Goal: Information Seeking & Learning: Understand process/instructions

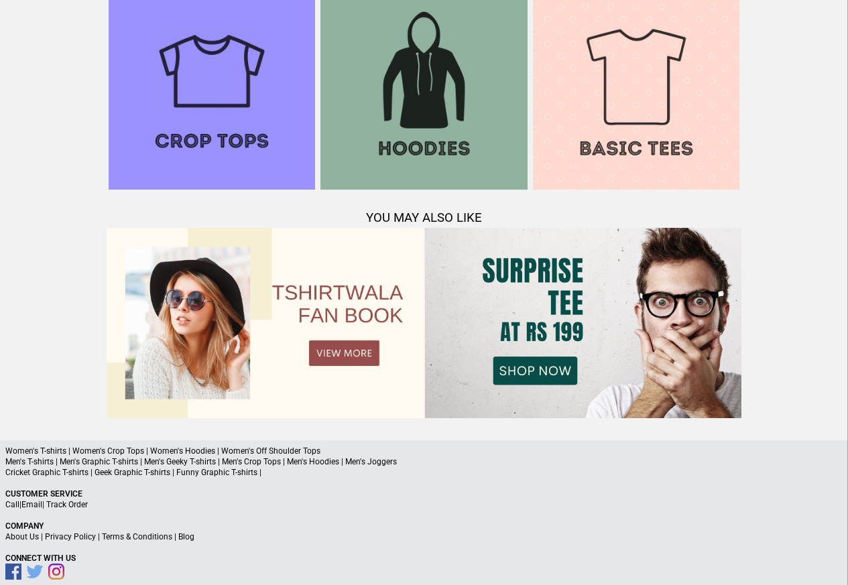
scroll to position [1294, 0]
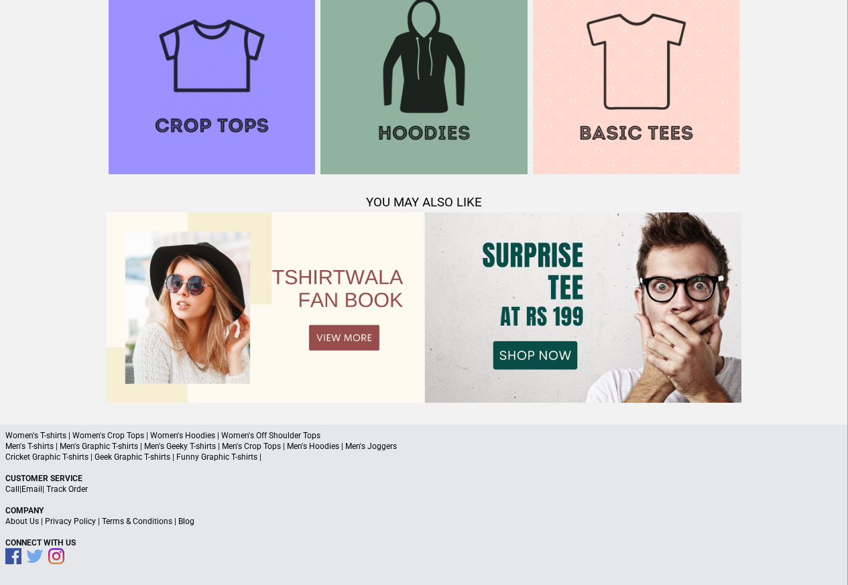
click at [125, 520] on link "Terms & Conditions" at bounding box center [137, 521] width 70 height 9
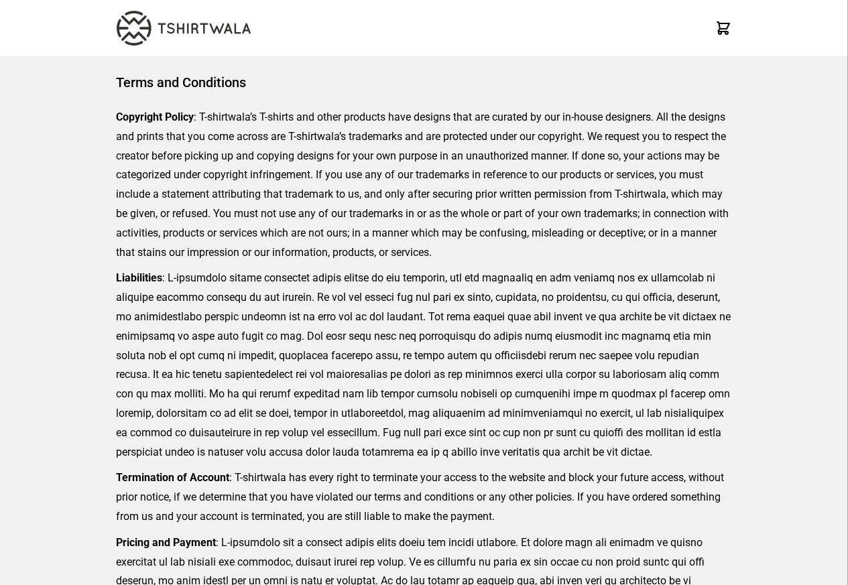
scroll to position [308, 0]
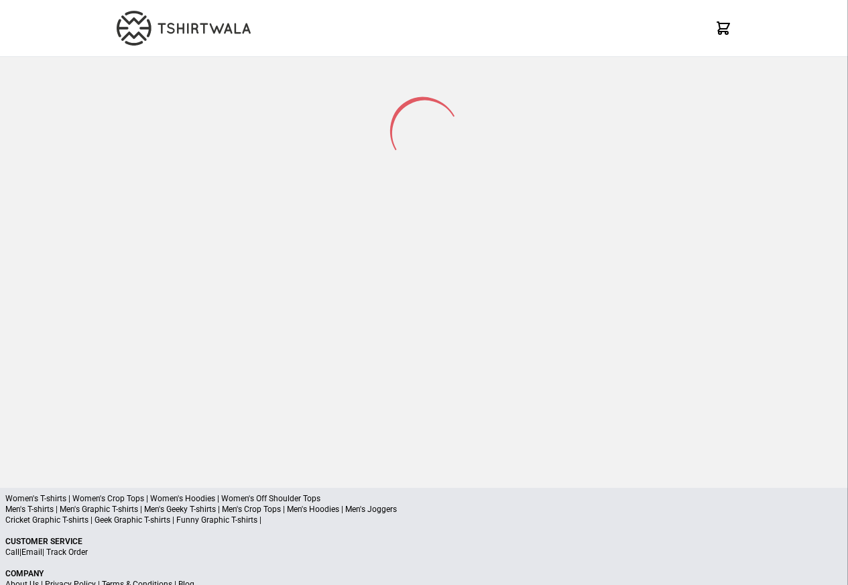
click at [71, 546] on p "Customer Service" at bounding box center [423, 541] width 837 height 11
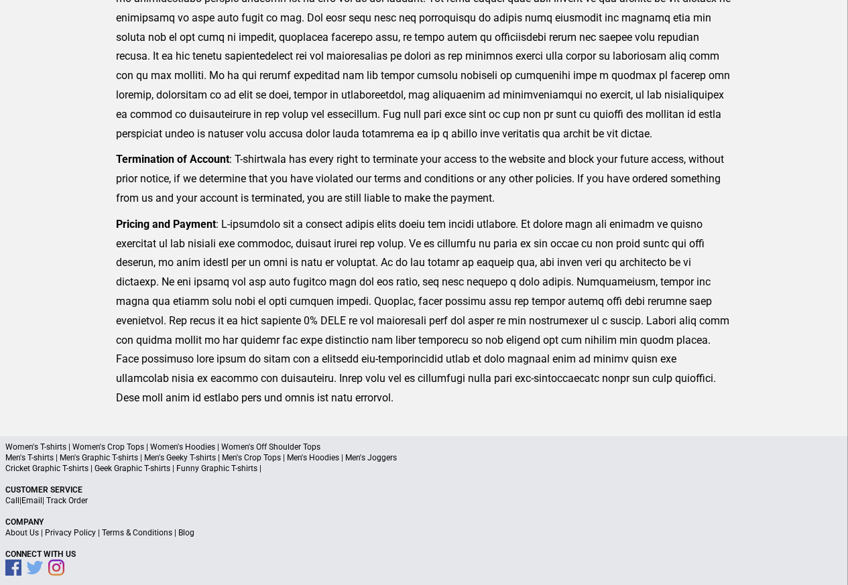
scroll to position [442, 0]
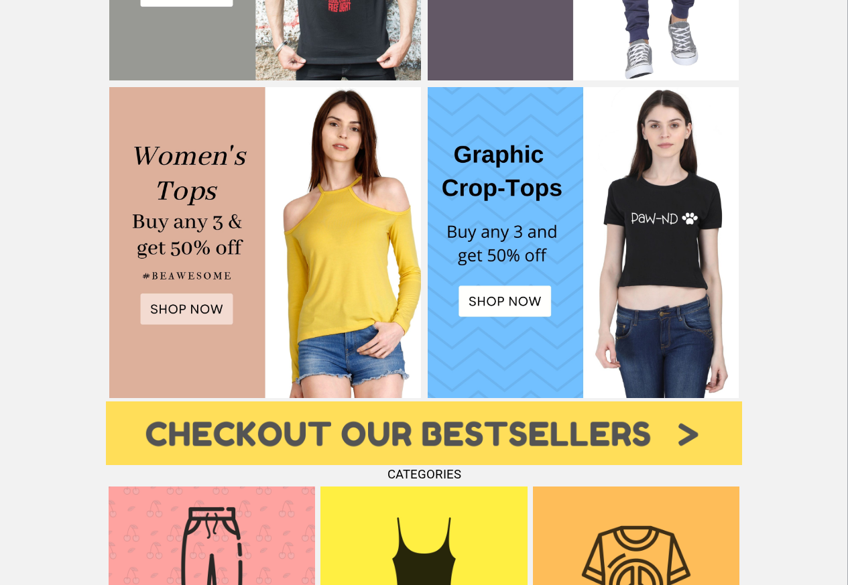
scroll to position [450, 0]
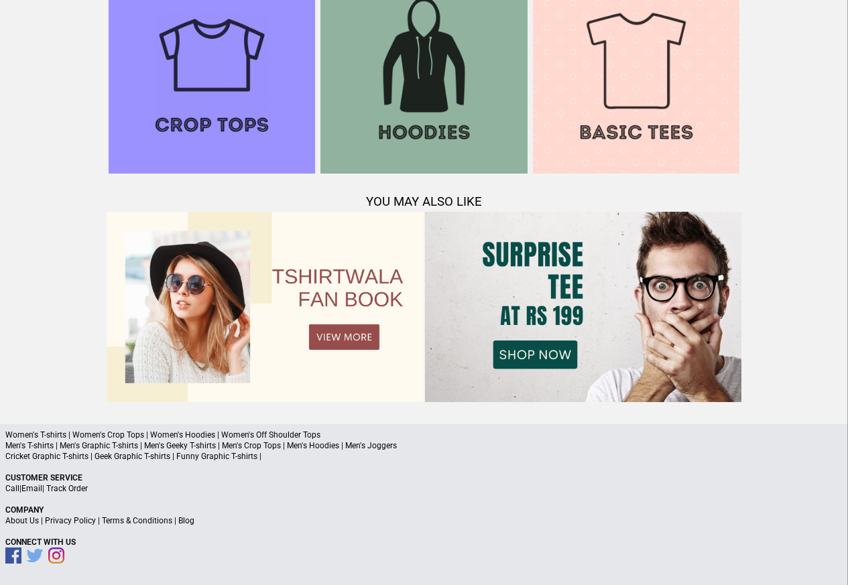
scroll to position [1294, 0]
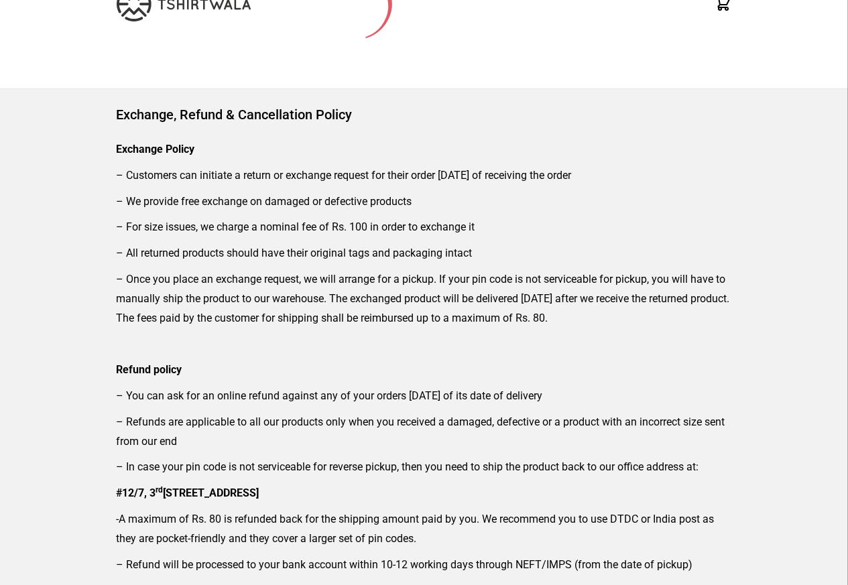
scroll to position [161, 0]
